Goal: Task Accomplishment & Management: Manage account settings

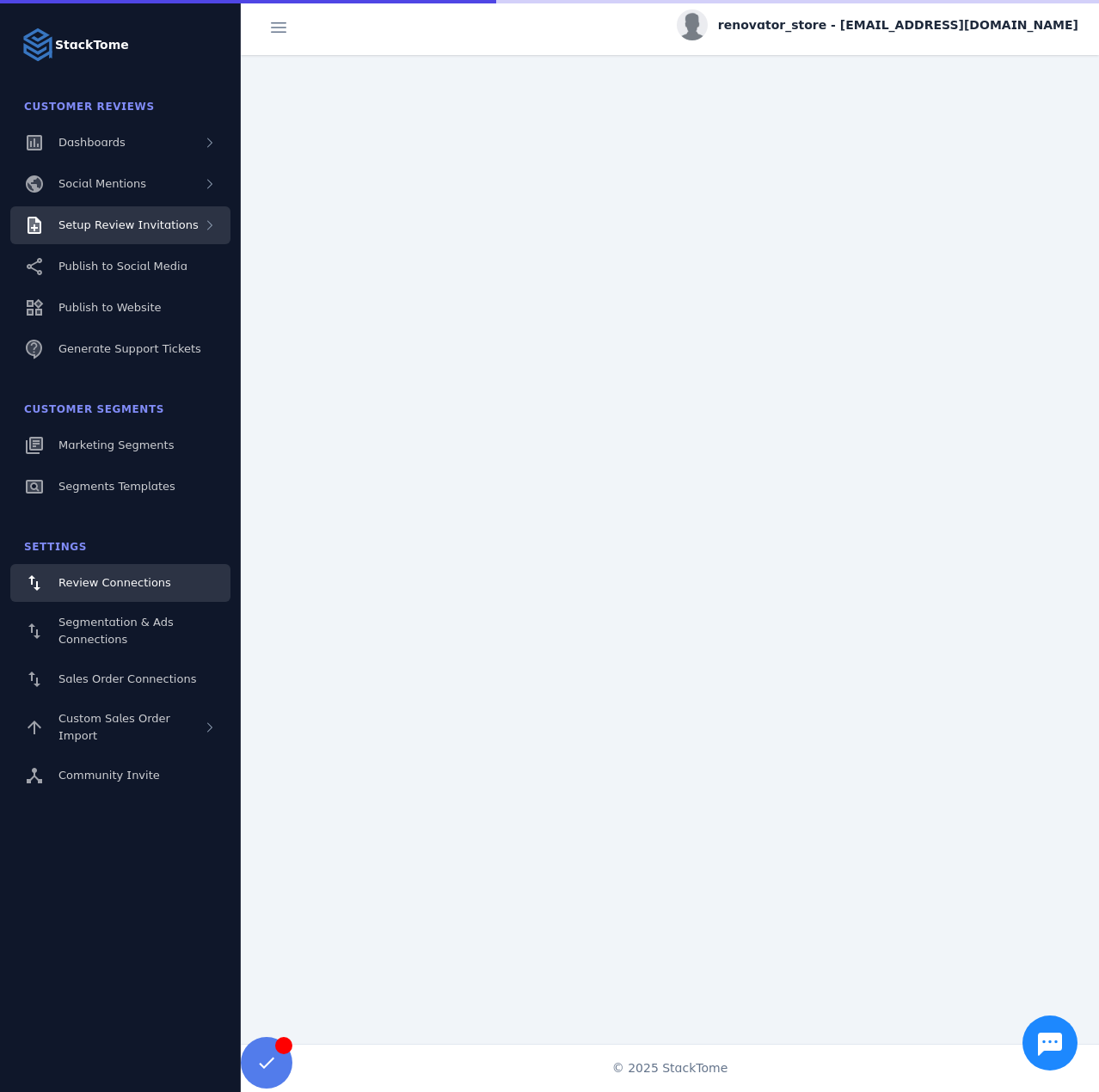
click at [160, 233] on div "Setup Review Invitations" at bounding box center [129, 226] width 140 height 18
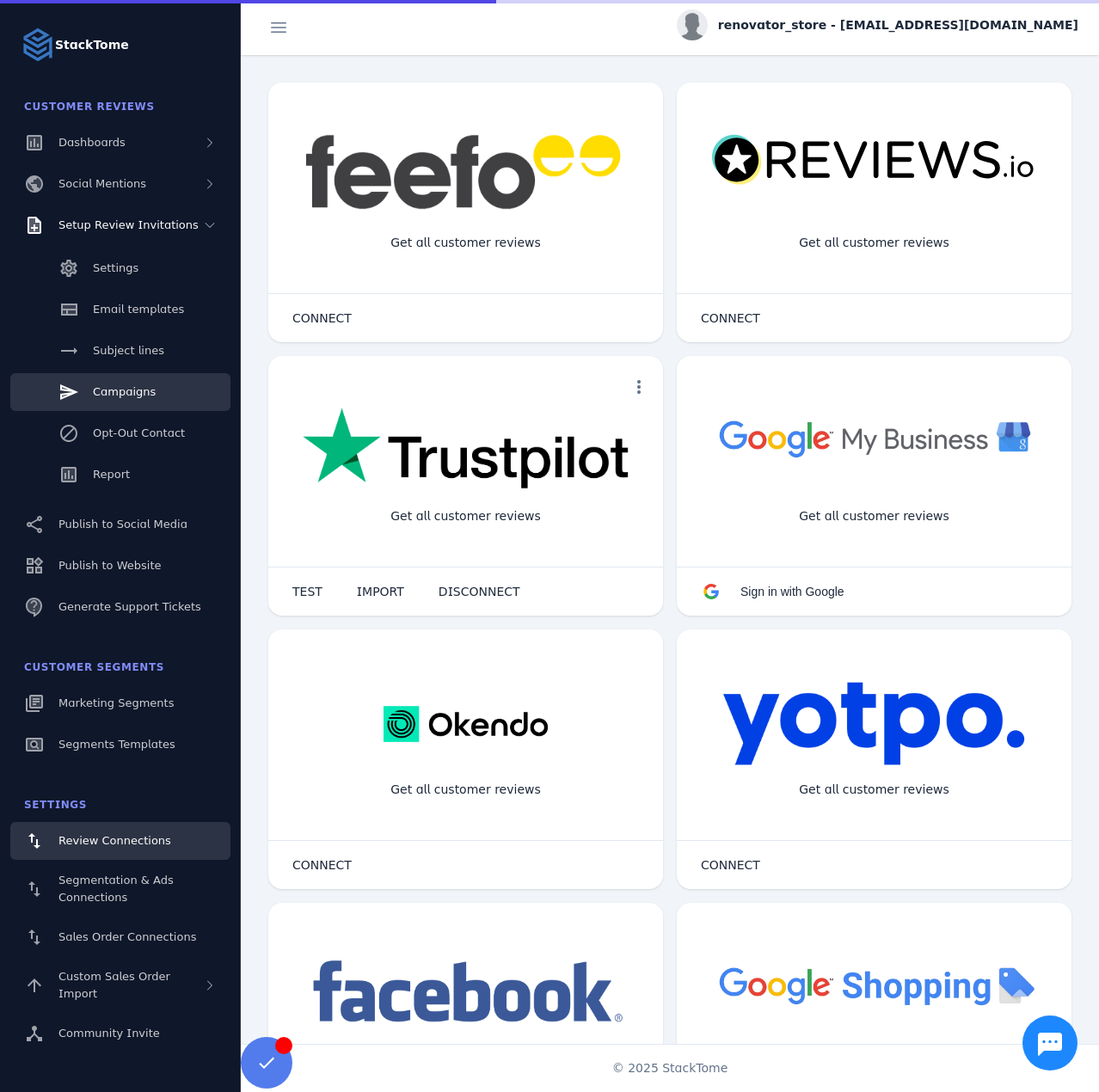
click at [150, 394] on link "Campaigns" at bounding box center [121, 391] width 220 height 38
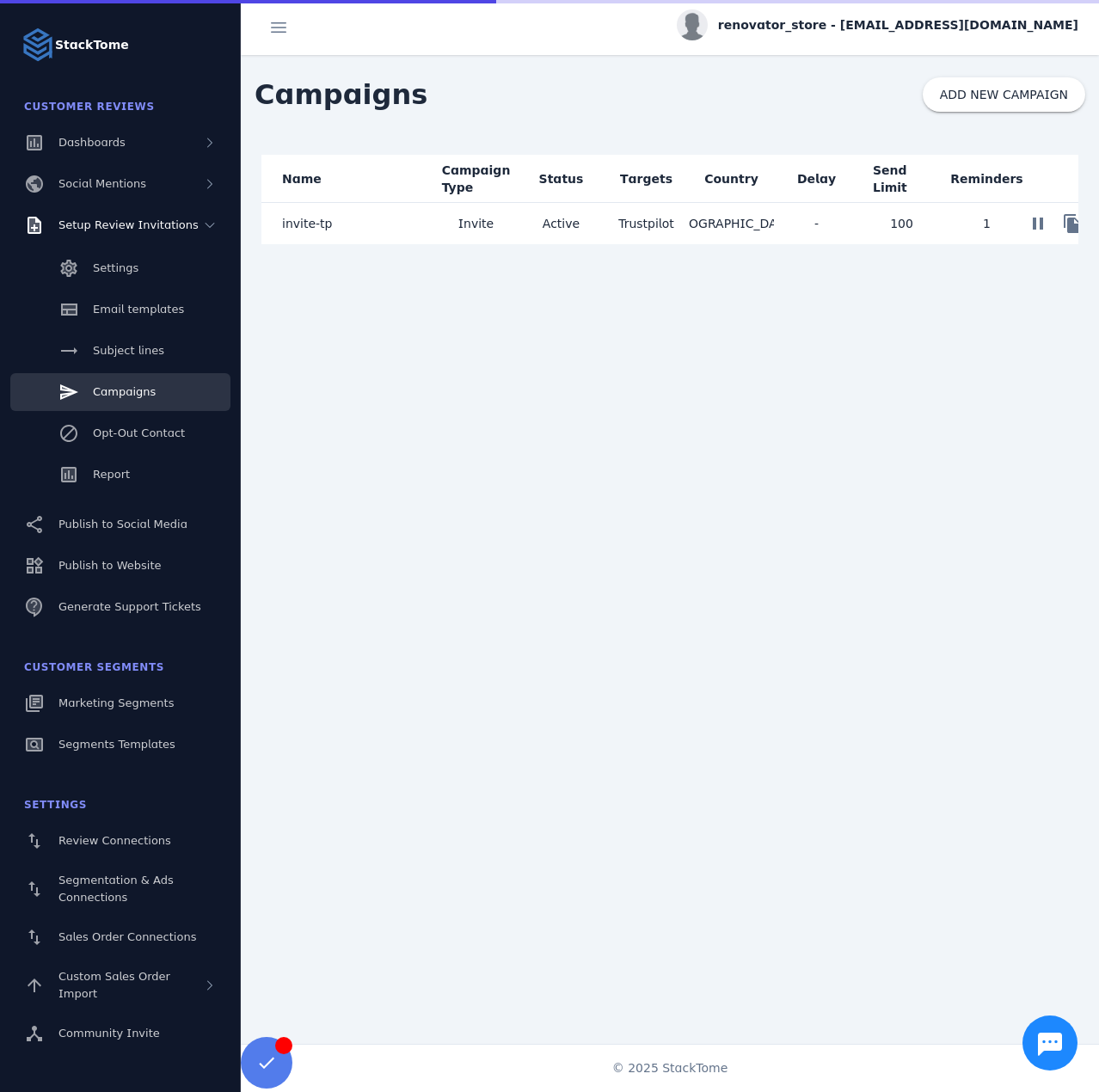
click at [454, 227] on mat-cell "Invite" at bounding box center [476, 224] width 85 height 41
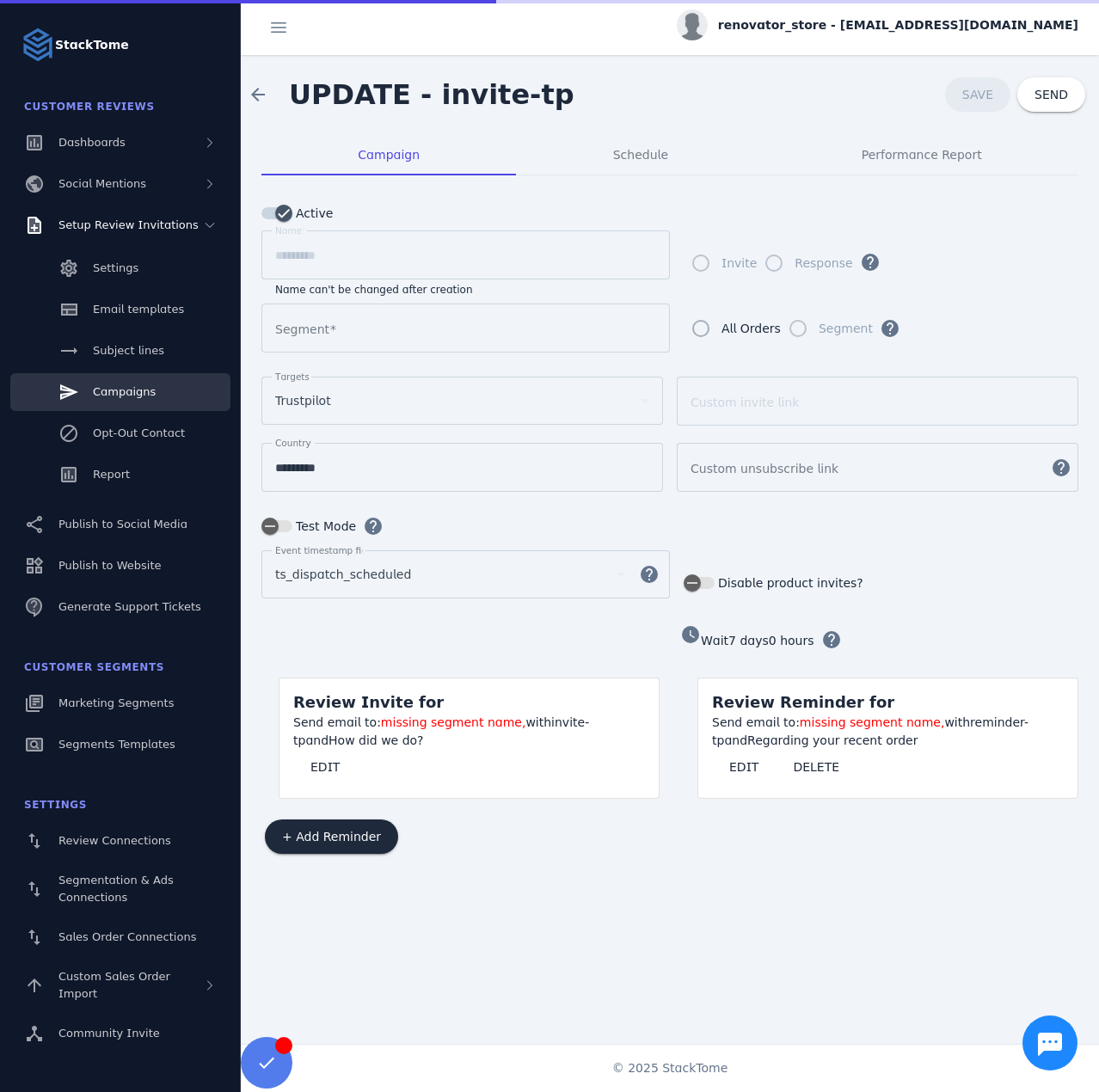
type input "**********"
click at [656, 164] on span "Schedule" at bounding box center [641, 155] width 55 height 41
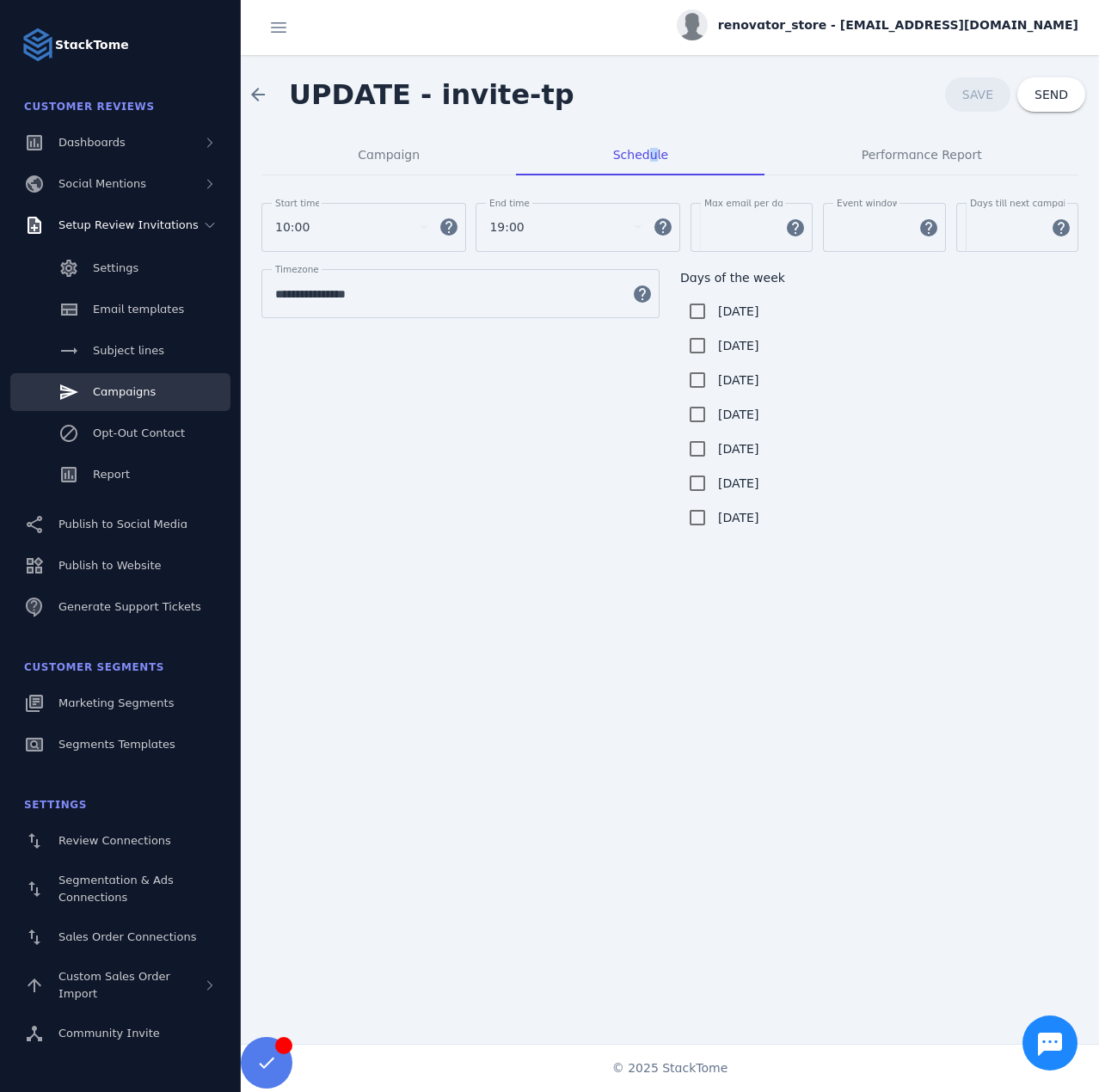
click at [839, 26] on span "renovator_store - [EMAIL_ADDRESS][DOMAIN_NAME]" at bounding box center [898, 26] width 360 height 18
click at [1037, 156] on span "Sign out" at bounding box center [1024, 166] width 50 height 21
